Goal: Information Seeking & Learning: Find specific fact

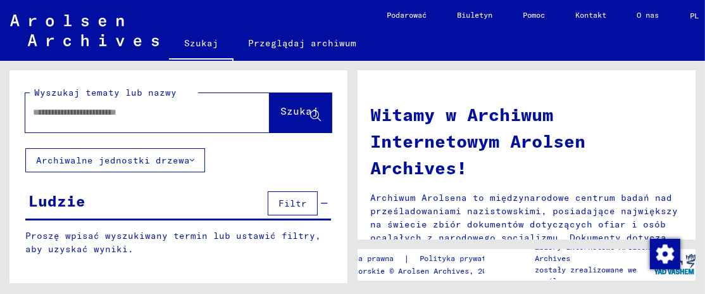
scroll to position [1, 0]
click at [66, 113] on input "text" at bounding box center [132, 112] width 199 height 13
drag, startPoint x: 66, startPoint y: 110, endPoint x: 39, endPoint y: 113, distance: 26.7
click at [39, 113] on input "text" at bounding box center [132, 112] width 199 height 13
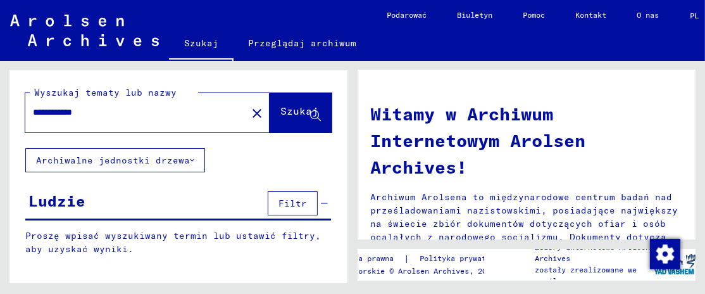
type input "**********"
click at [285, 110] on font "Szukaj" at bounding box center [299, 110] width 38 height 13
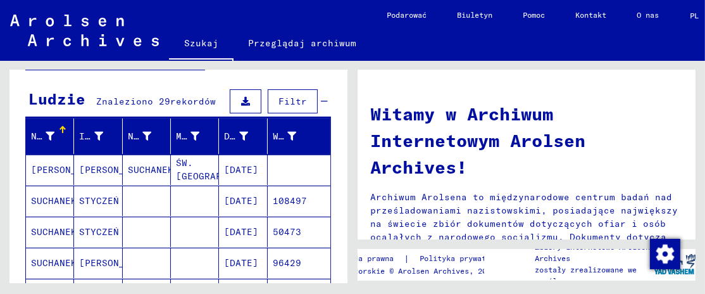
scroll to position [106, 0]
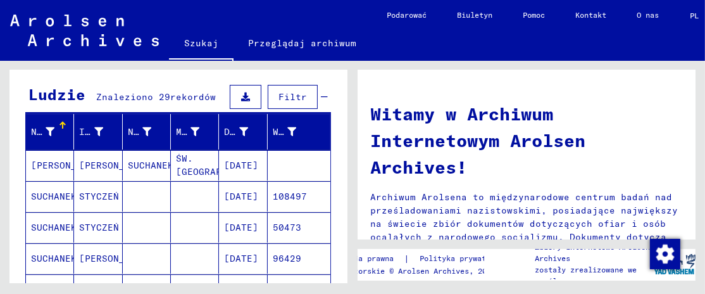
click at [184, 164] on font "ŚW. [GEOGRAPHIC_DATA]" at bounding box center [224, 165] width 97 height 25
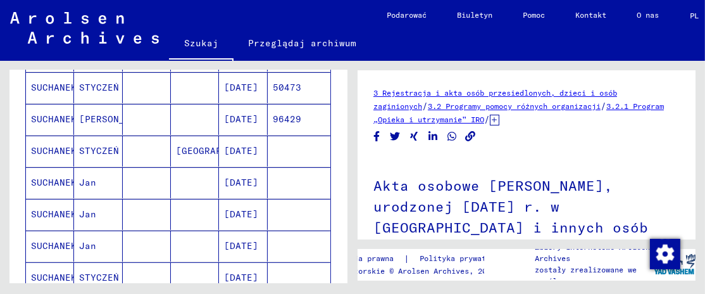
scroll to position [256, 0]
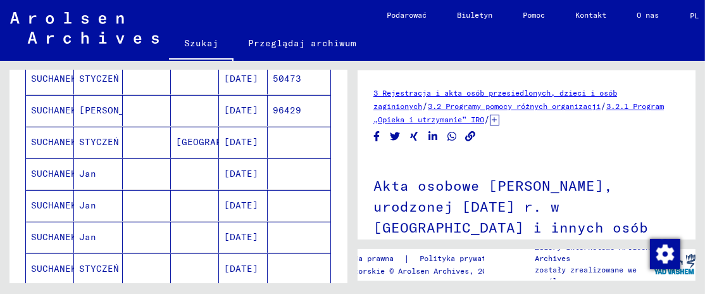
click at [237, 169] on font "[DATE]" at bounding box center [241, 173] width 34 height 11
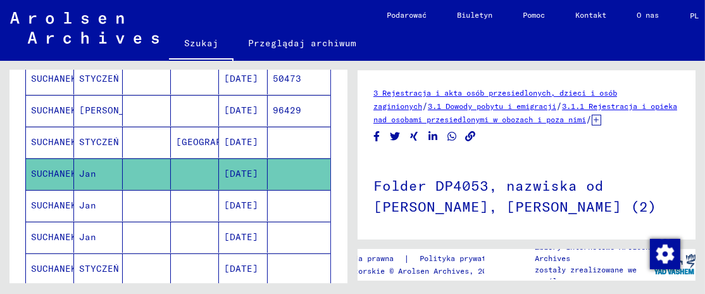
click at [516, 141] on div "3 Rejestracja i akta osób przesiedlonych, dzieci i osób zaginionych / 3.1 Dowod…" at bounding box center [526, 268] width 306 height 364
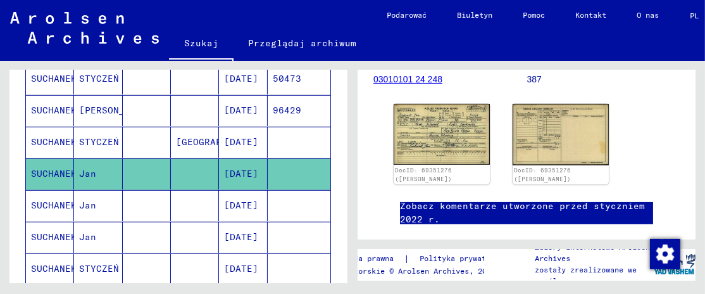
scroll to position [194, 0]
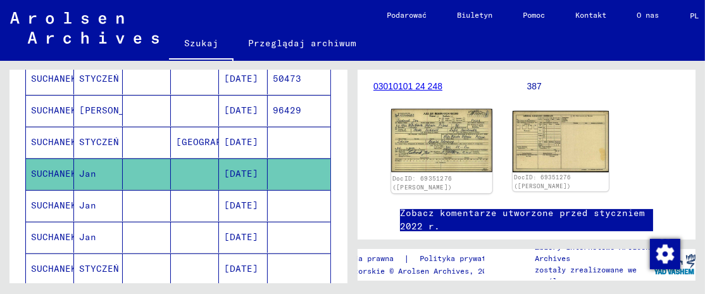
click at [442, 145] on img at bounding box center [441, 140] width 101 height 63
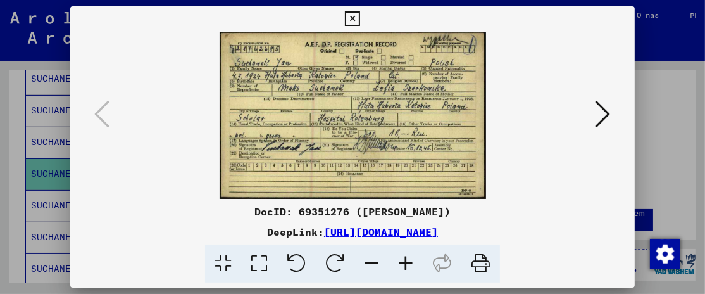
click at [396, 144] on img at bounding box center [352, 115] width 478 height 167
click at [351, 14] on icon at bounding box center [352, 18] width 15 height 15
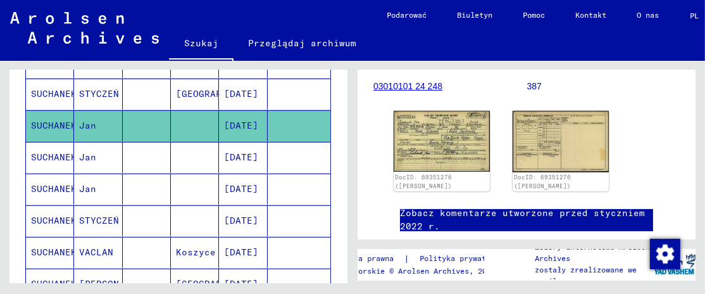
scroll to position [305, 0]
drag, startPoint x: 167, startPoint y: 194, endPoint x: 142, endPoint y: 149, distance: 51.3
click at [142, 149] on mat-cell at bounding box center [147, 156] width 48 height 31
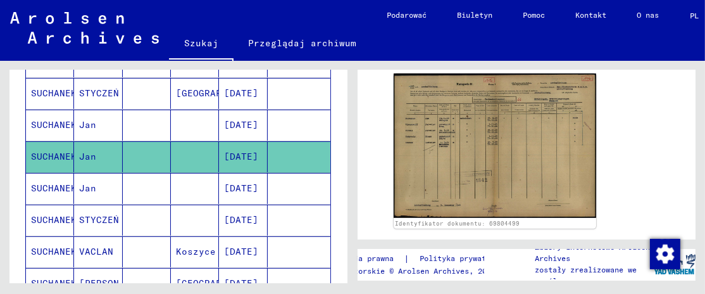
scroll to position [282, 0]
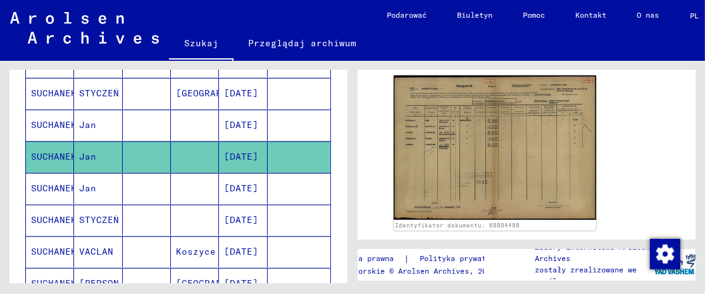
click at [189, 182] on mat-cell at bounding box center [195, 188] width 48 height 31
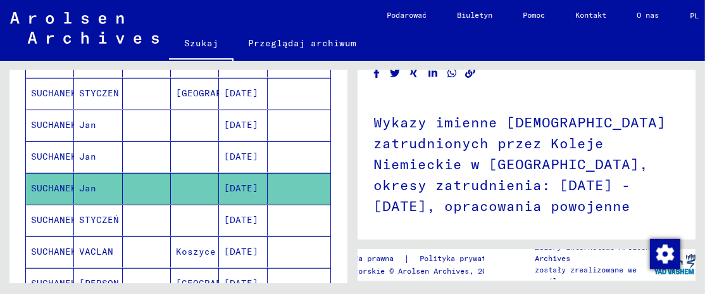
scroll to position [118, 0]
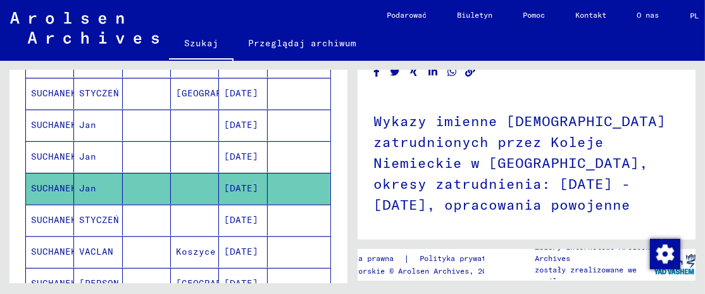
drag, startPoint x: 375, startPoint y: 106, endPoint x: 683, endPoint y: 196, distance: 321.0
copy font "Wykazy imienne [DEMOGRAPHIC_DATA] zatrudnionych przez Koleje Niemieckie w [GEOG…"
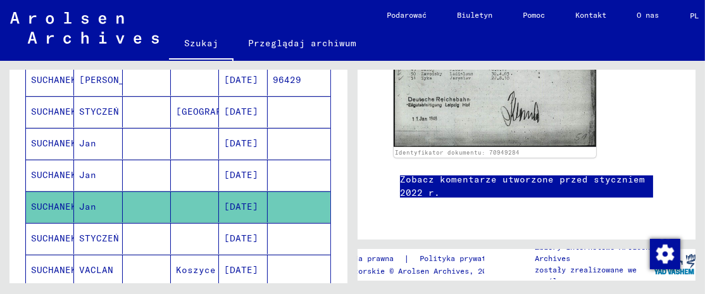
scroll to position [286, 0]
click at [181, 146] on mat-cell at bounding box center [195, 143] width 48 height 31
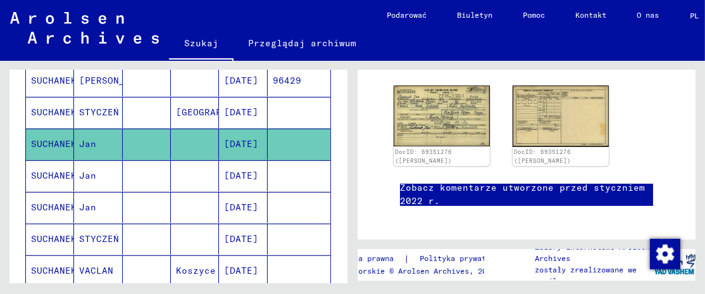
scroll to position [220, 0]
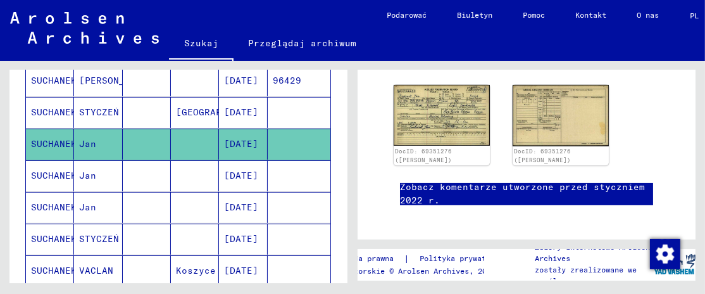
click at [244, 151] on mat-cell "[DATE]" at bounding box center [243, 143] width 48 height 31
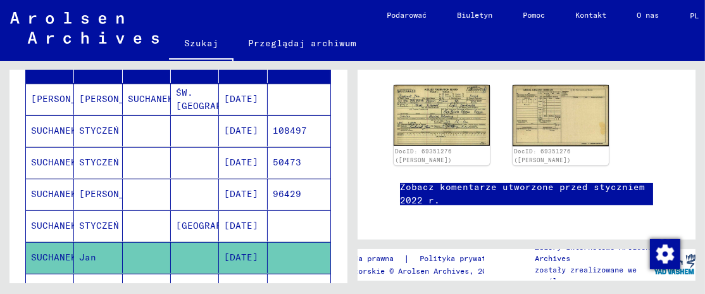
scroll to position [170, 0]
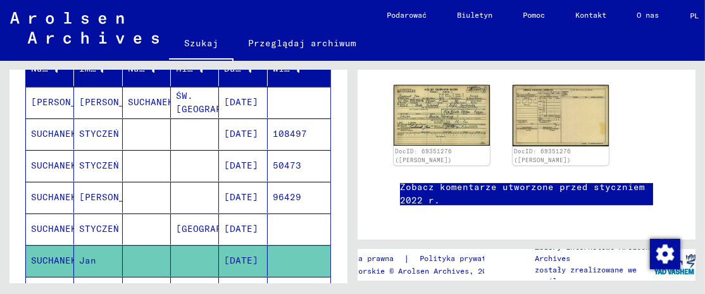
click at [187, 131] on mat-cell at bounding box center [195, 133] width 48 height 31
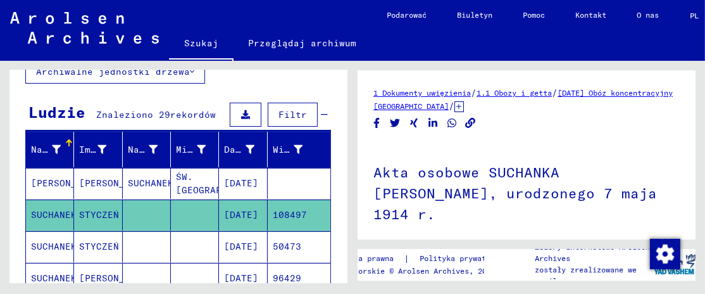
scroll to position [88, 0]
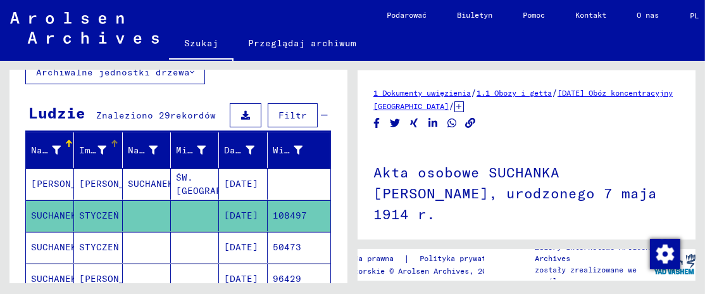
click at [89, 149] on font "Imię" at bounding box center [90, 149] width 23 height 11
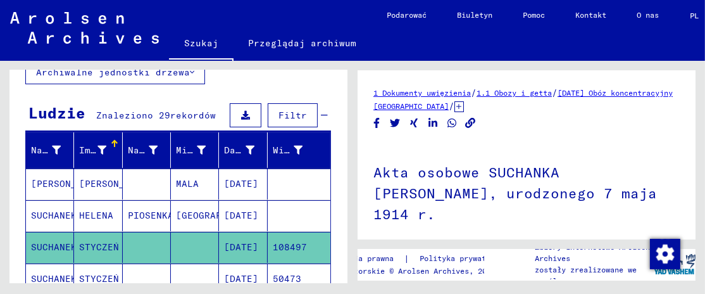
click at [89, 149] on font "Imię" at bounding box center [90, 149] width 23 height 11
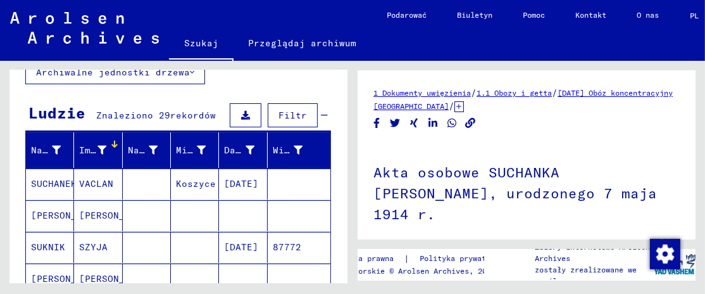
click at [101, 148] on icon at bounding box center [101, 150] width 9 height 9
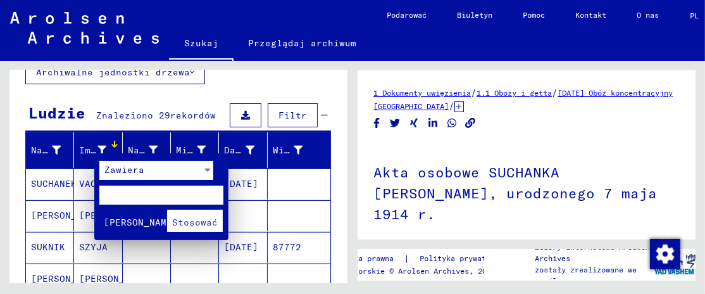
click at [96, 146] on div at bounding box center [352, 147] width 705 height 294
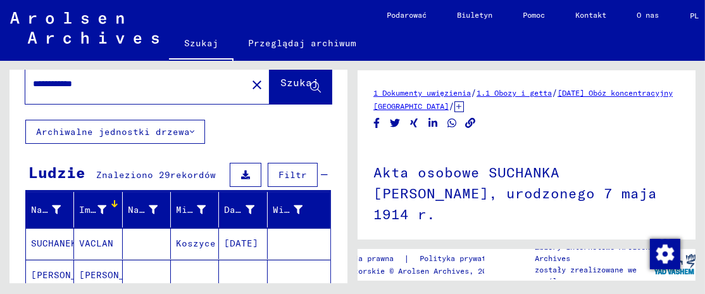
scroll to position [0, 0]
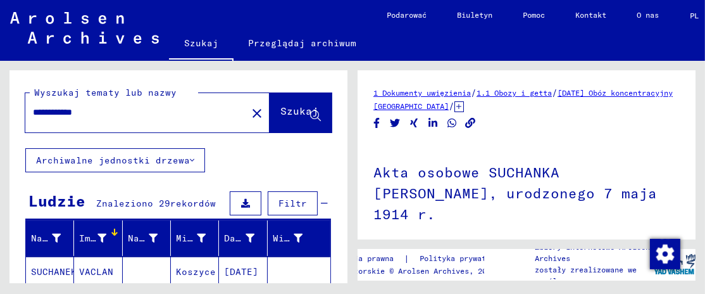
click at [114, 232] on div at bounding box center [116, 234] width 4 height 4
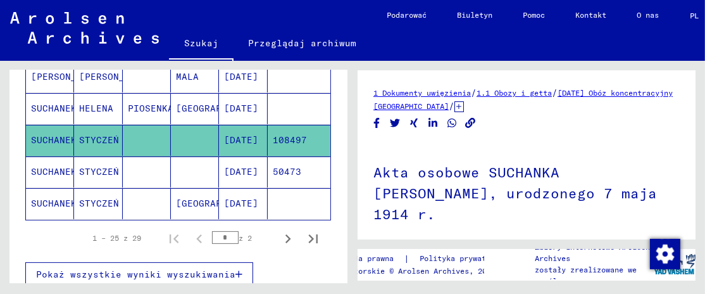
scroll to position [203, 0]
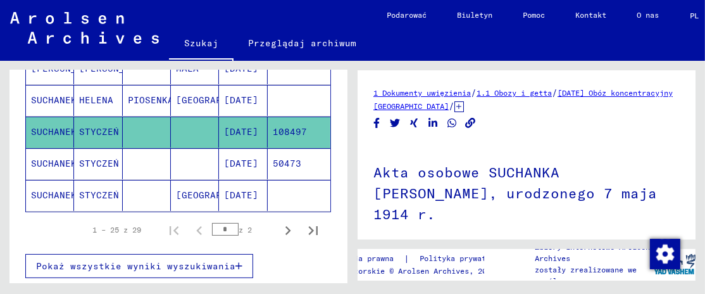
click at [104, 129] on font "STYCZEŃ" at bounding box center [99, 131] width 40 height 11
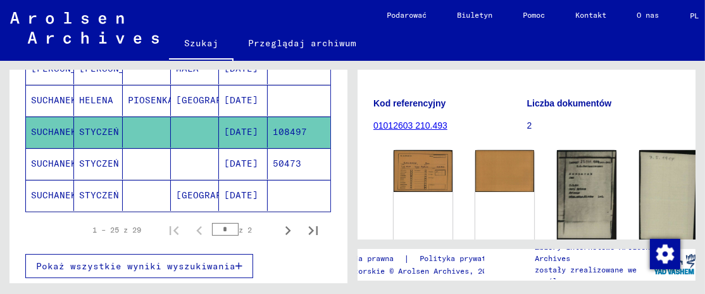
scroll to position [166, 0]
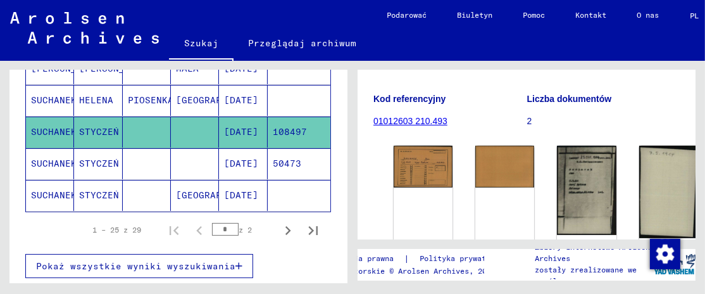
click at [420, 116] on font "01012603 210.493" at bounding box center [410, 121] width 74 height 10
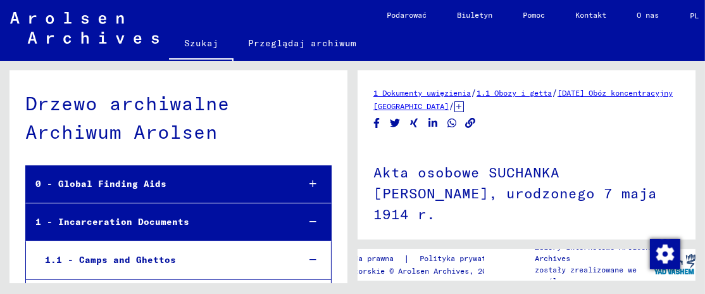
scroll to position [44946, 0]
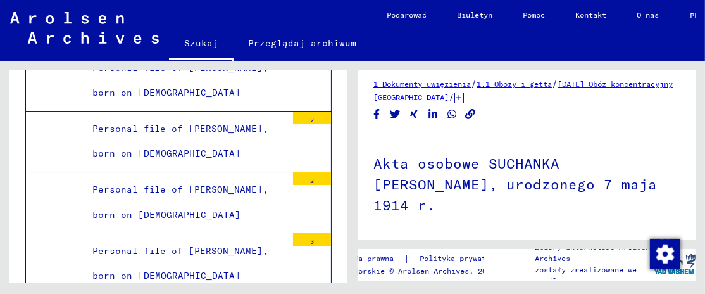
scroll to position [0, 0]
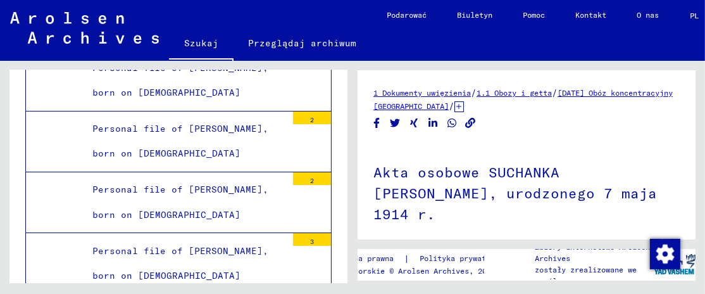
drag, startPoint x: 523, startPoint y: 104, endPoint x: 369, endPoint y: 92, distance: 154.2
click at [369, 92] on yv-its-full-details "1 Dokumenty uwięzienia / 1.1 Obozy i getta / [DATE] Obóz koncentracyjny [GEOGRA…" at bounding box center [527, 287] width 338 height 403
copy div "1 Dokumenty uwięzienia / 1.1 Obozy i getta / [DATE] Obóz koncentracyjny [GEOGRA…"
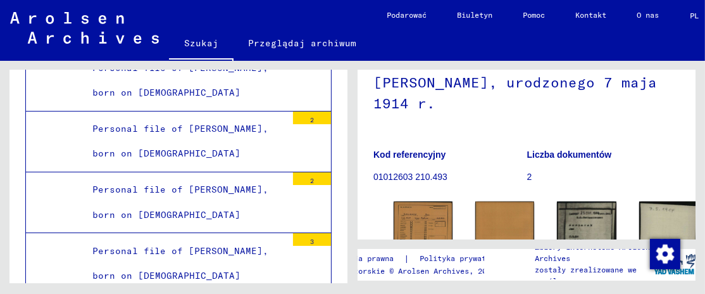
scroll to position [140, 0]
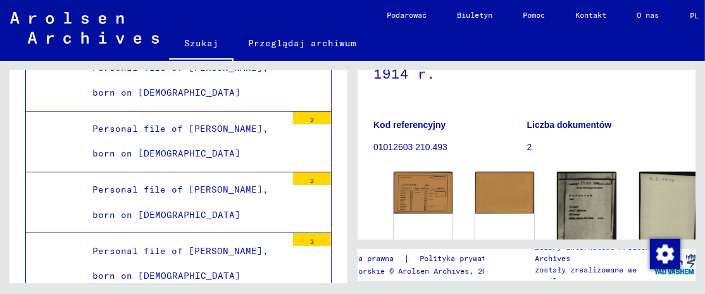
drag, startPoint x: 450, startPoint y: 104, endPoint x: 366, endPoint y: 108, distance: 83.6
click at [366, 108] on yv-its-full-details "1 Dokumenty uwięzienia / 1.1 Obozy i getta / [DATE] Obóz koncentracyjny [GEOGRA…" at bounding box center [527, 147] width 338 height 403
copy font "Kod referencyjny"
drag, startPoint x: 452, startPoint y: 124, endPoint x: 372, endPoint y: 128, distance: 79.9
click at [372, 128] on yv-its-full-details "1 Dokumenty uwięzienia / 1.1 Obozy i getta / [DATE] Obóz koncentracyjny [GEOGRA…" at bounding box center [527, 147] width 338 height 403
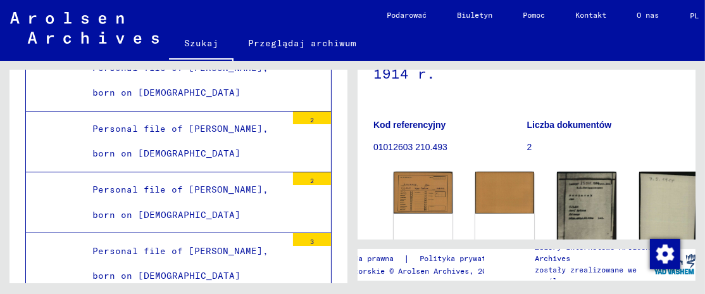
copy figure "Kod referencyjny 01012603 210.493"
click at [449, 140] on p "01012603 210.493" at bounding box center [449, 146] width 153 height 13
drag, startPoint x: 447, startPoint y: 123, endPoint x: 375, endPoint y: 132, distance: 72.1
click at [375, 140] on p "01012603 210.493" at bounding box center [449, 146] width 153 height 13
copy font "01012603 210.493"
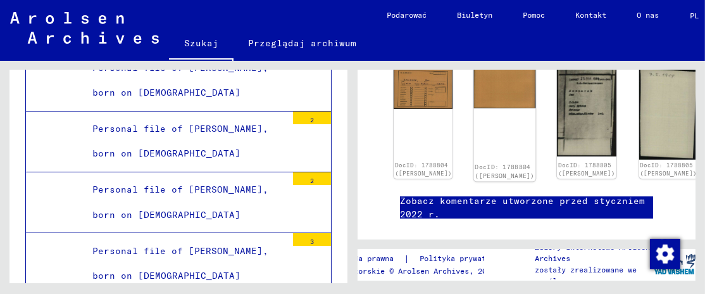
scroll to position [247, 0]
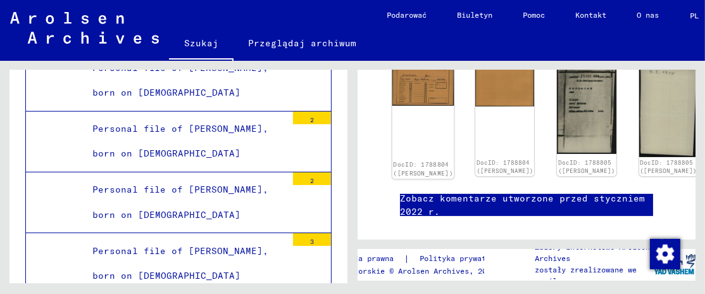
click at [408, 161] on font "DocID: 1788804 ([PERSON_NAME])" at bounding box center [423, 169] width 60 height 16
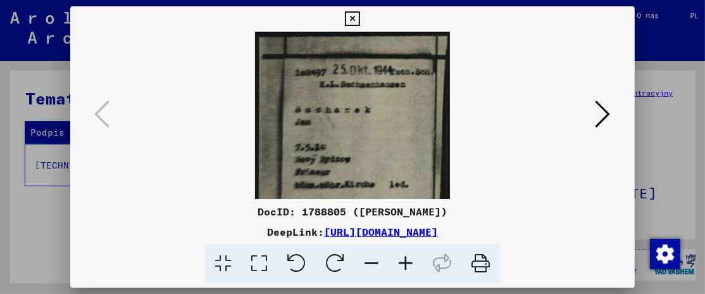
scroll to position [204, 0]
